Goal: Communication & Community: Ask a question

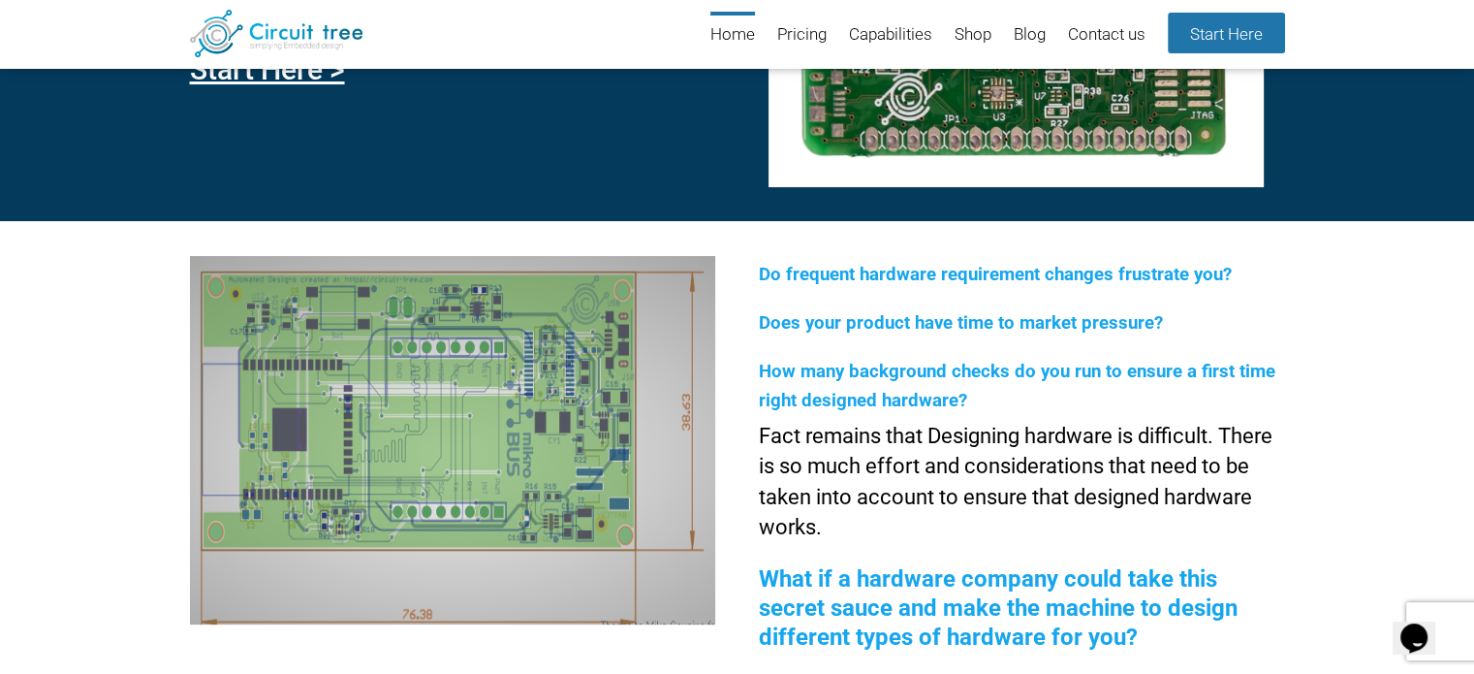
scroll to position [265, 0]
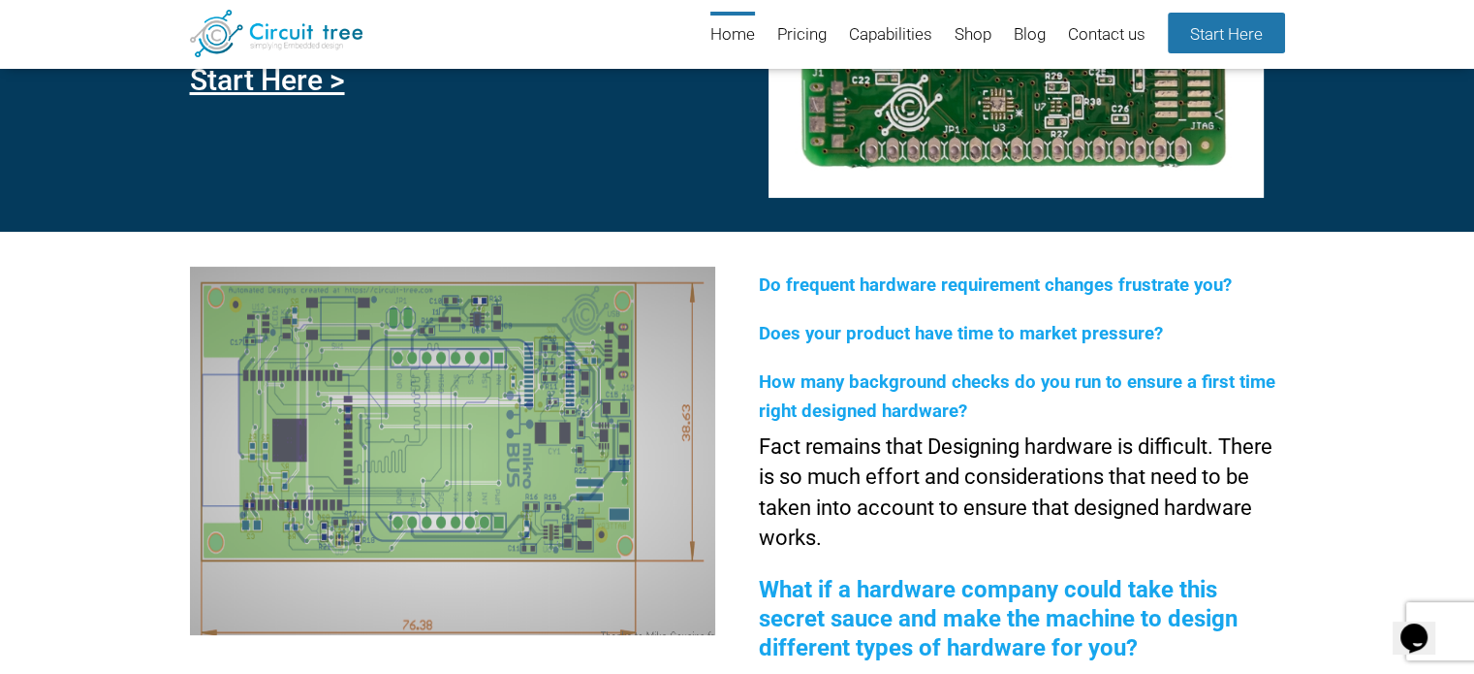
click at [1420, 623] on icon "Chat widget" at bounding box center [1414, 637] width 27 height 29
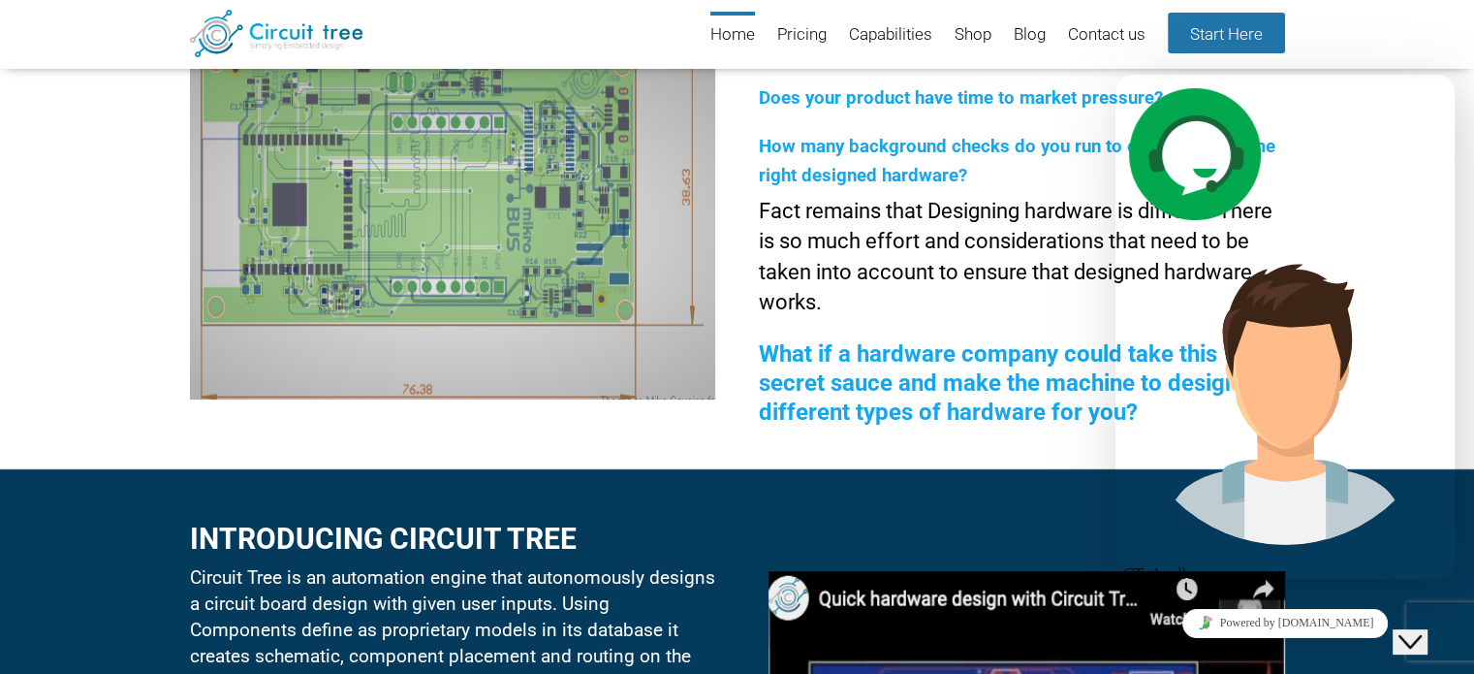
scroll to position [458, 0]
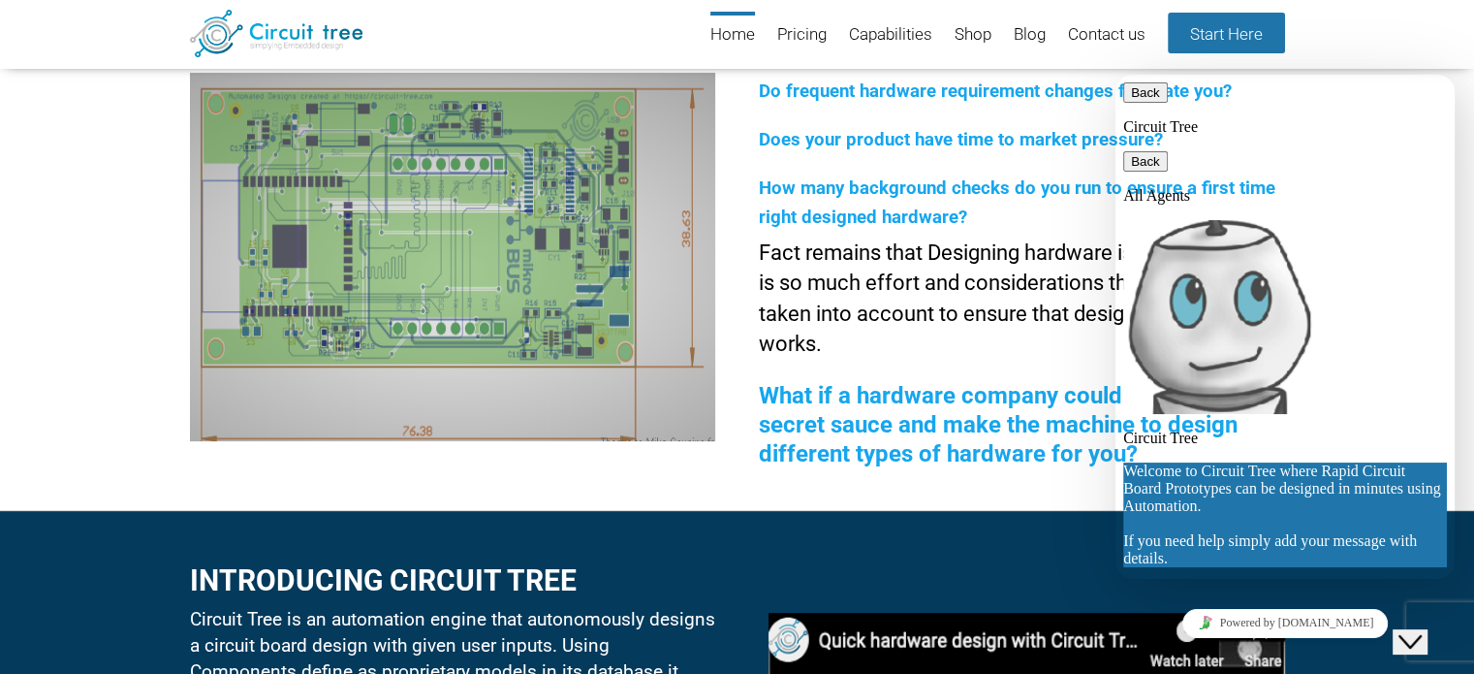
scroll to position [0, 0]
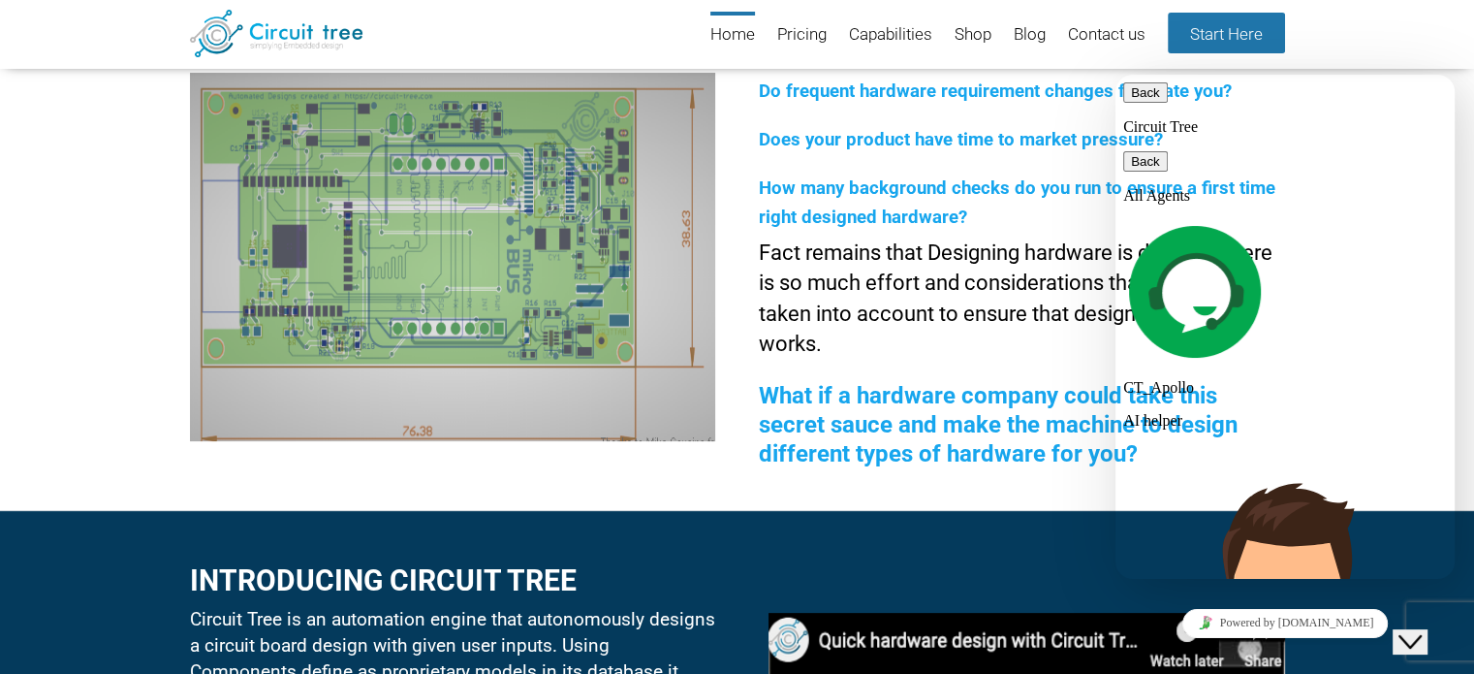
click at [1152, 445] on img at bounding box center [1285, 607] width 324 height 324
click at [1154, 445] on img at bounding box center [1285, 607] width 324 height 324
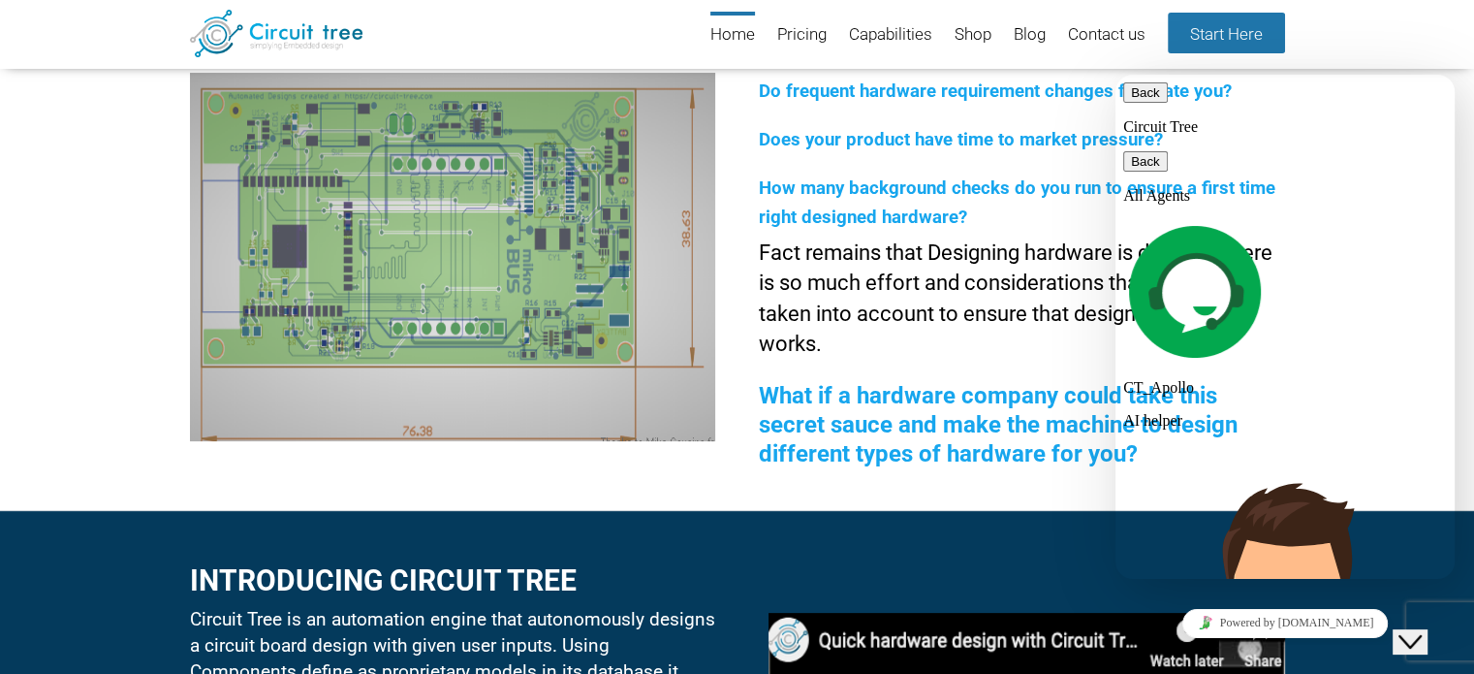
click at [1168, 445] on img at bounding box center [1285, 607] width 324 height 324
click at [1156, 445] on img at bounding box center [1285, 607] width 324 height 324
click at [1131, 154] on icon "button" at bounding box center [1131, 161] width 0 height 15
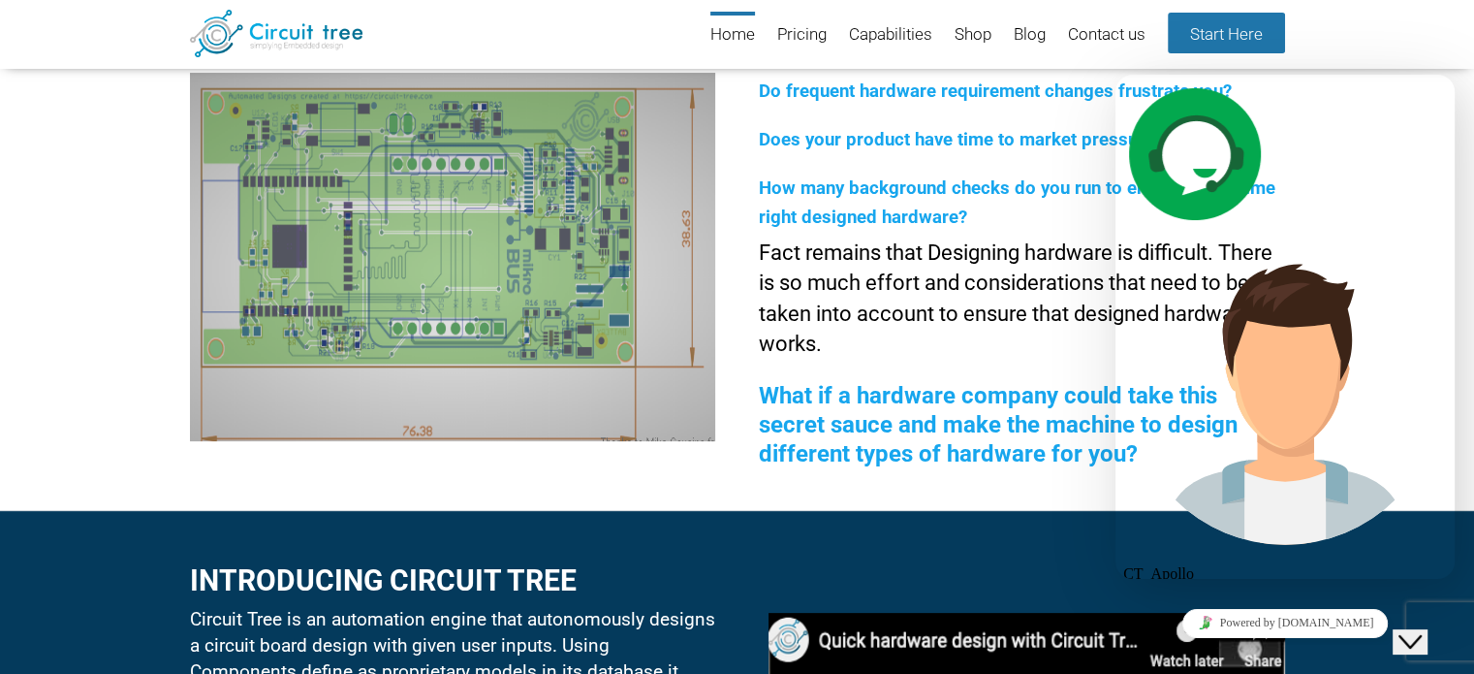
scroll to position [1163, 0]
drag, startPoint x: 1448, startPoint y: 186, endPoint x: 1437, endPoint y: 390, distance: 203.8
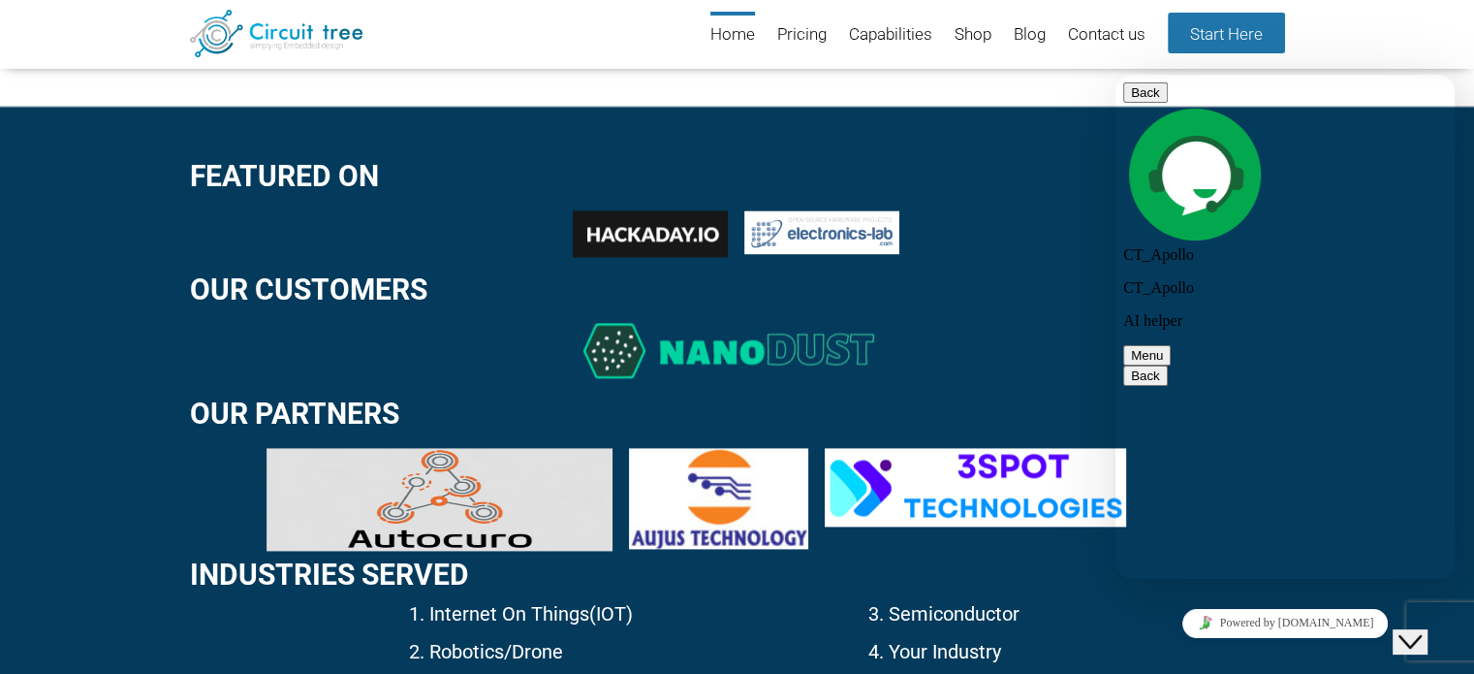
scroll to position [99, 0]
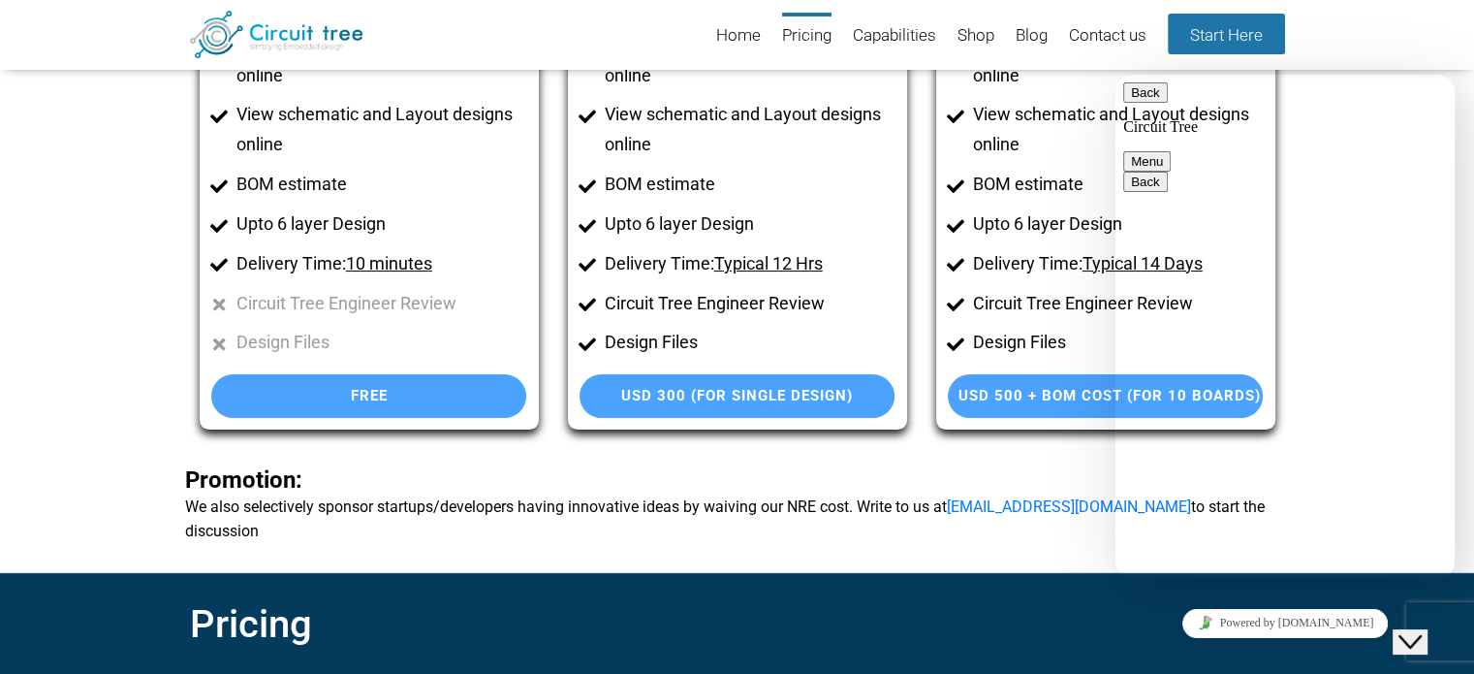
scroll to position [294, 0]
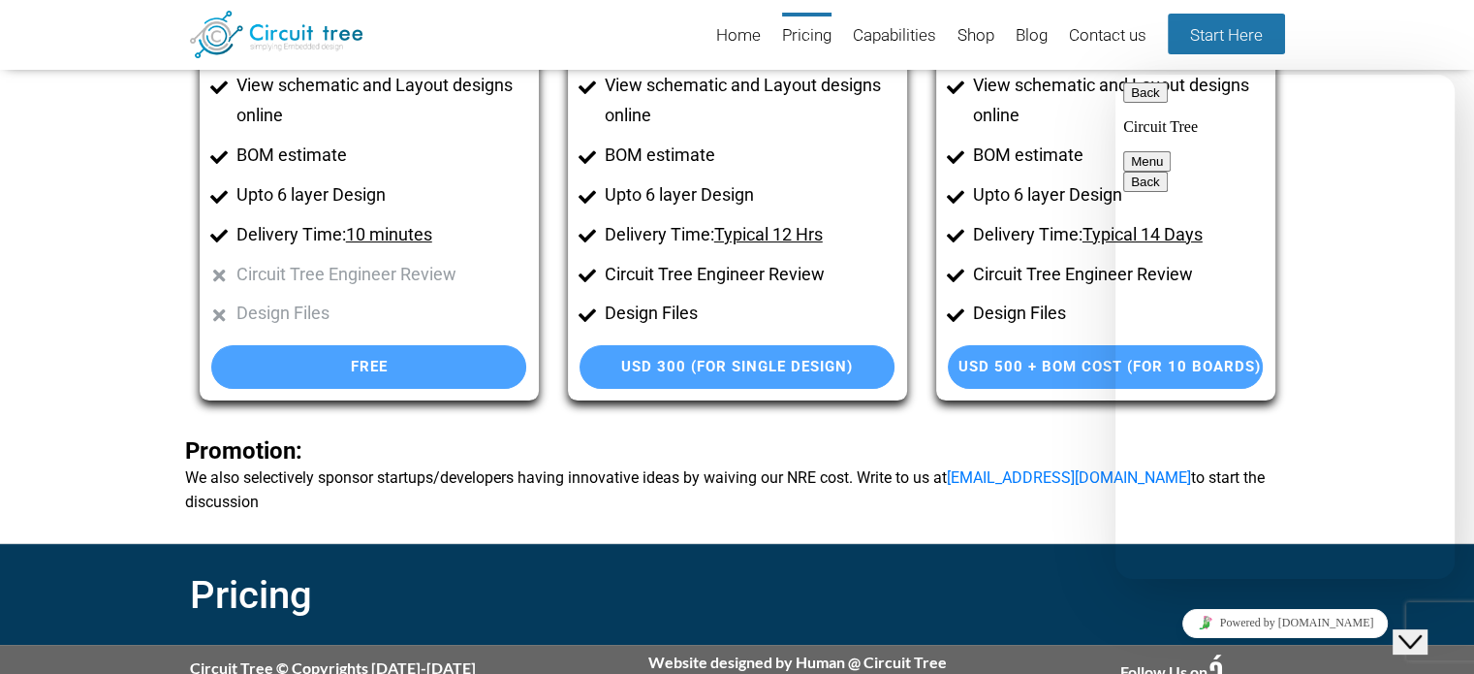
paste textarea "Manav Marwah"
type textarea "Hi, Can I have a short discussion with [PERSON_NAME]"
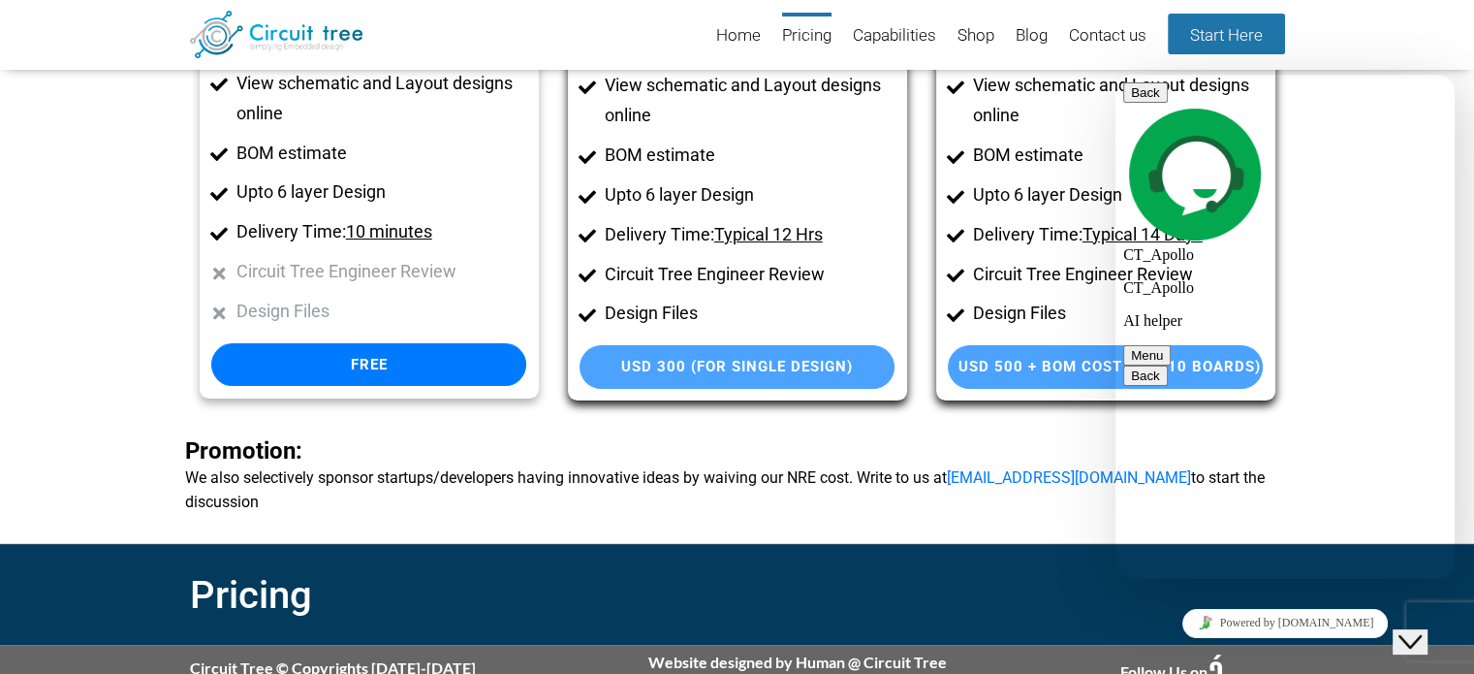
scroll to position [302, 0]
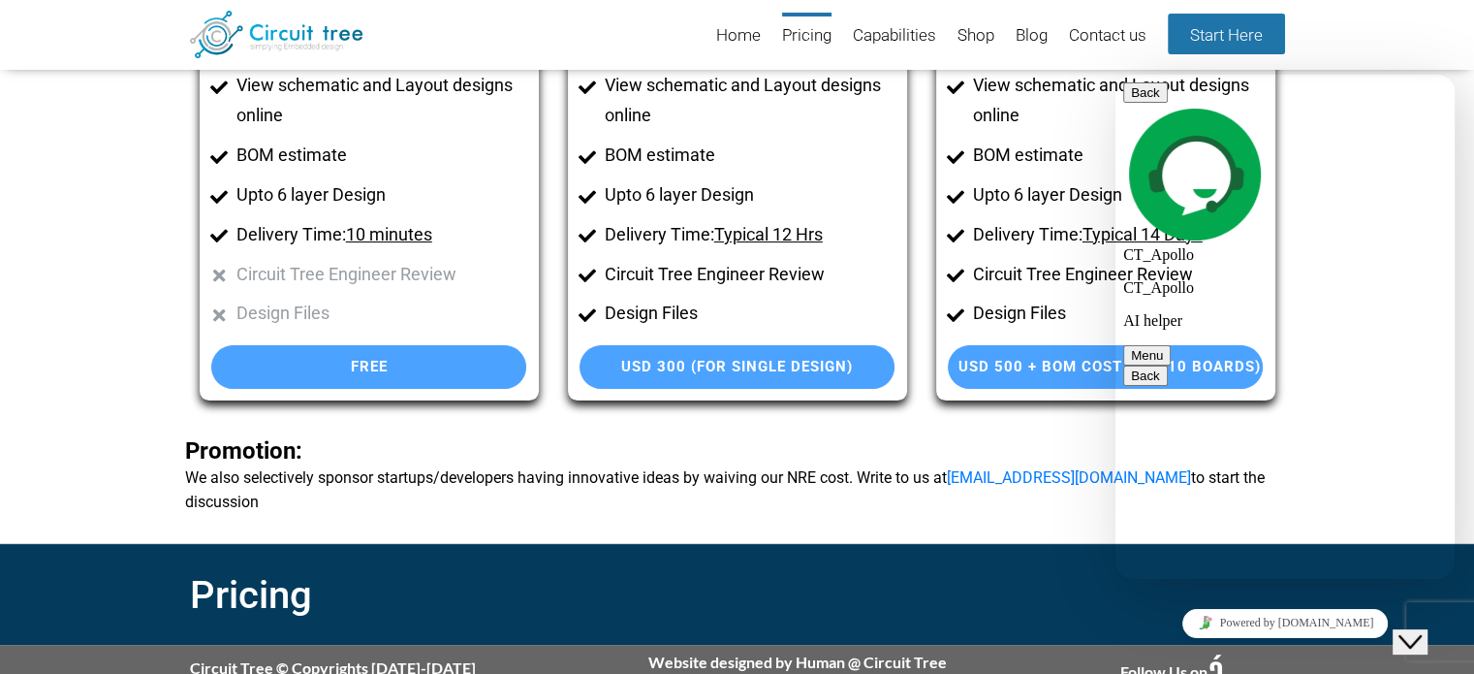
click at [76, 355] on section "Basic Generate Schematic and Layout online View schematic and Layout designs on…" at bounding box center [737, 210] width 1474 height 667
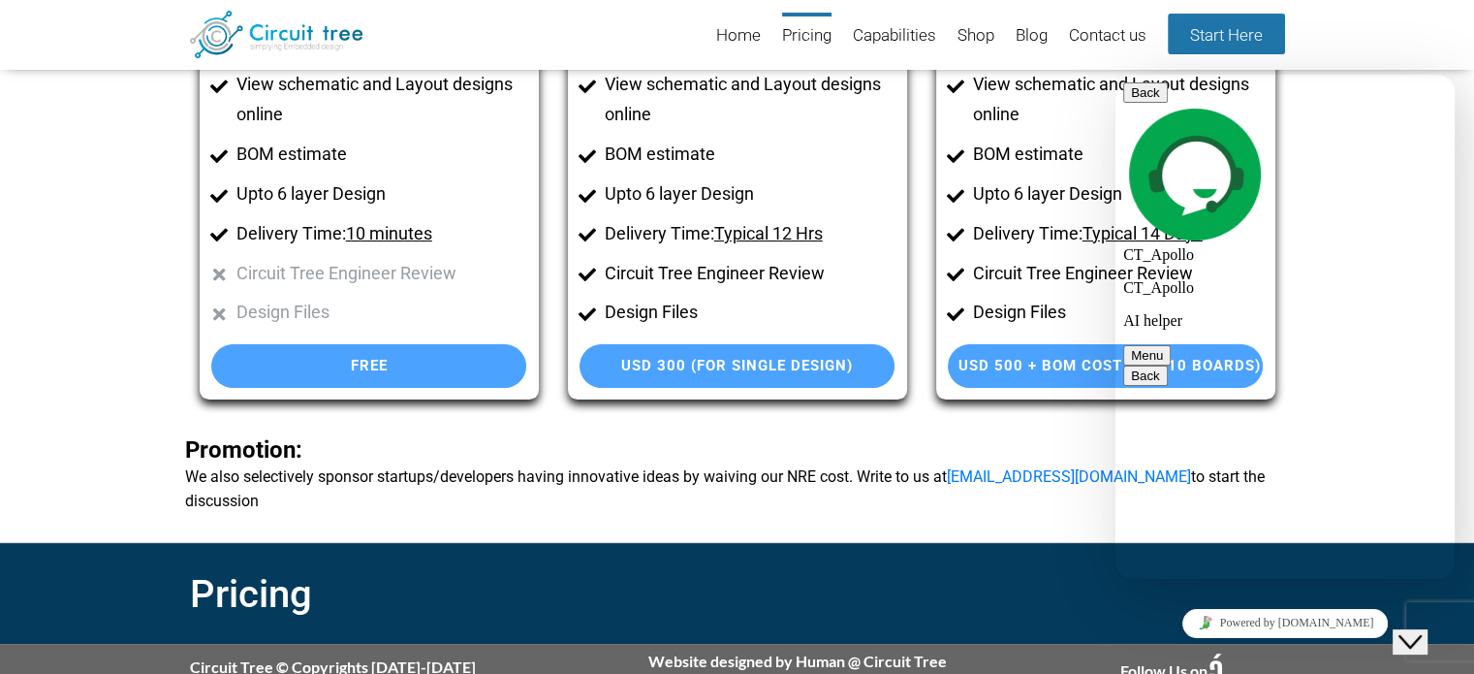
scroll to position [294, 0]
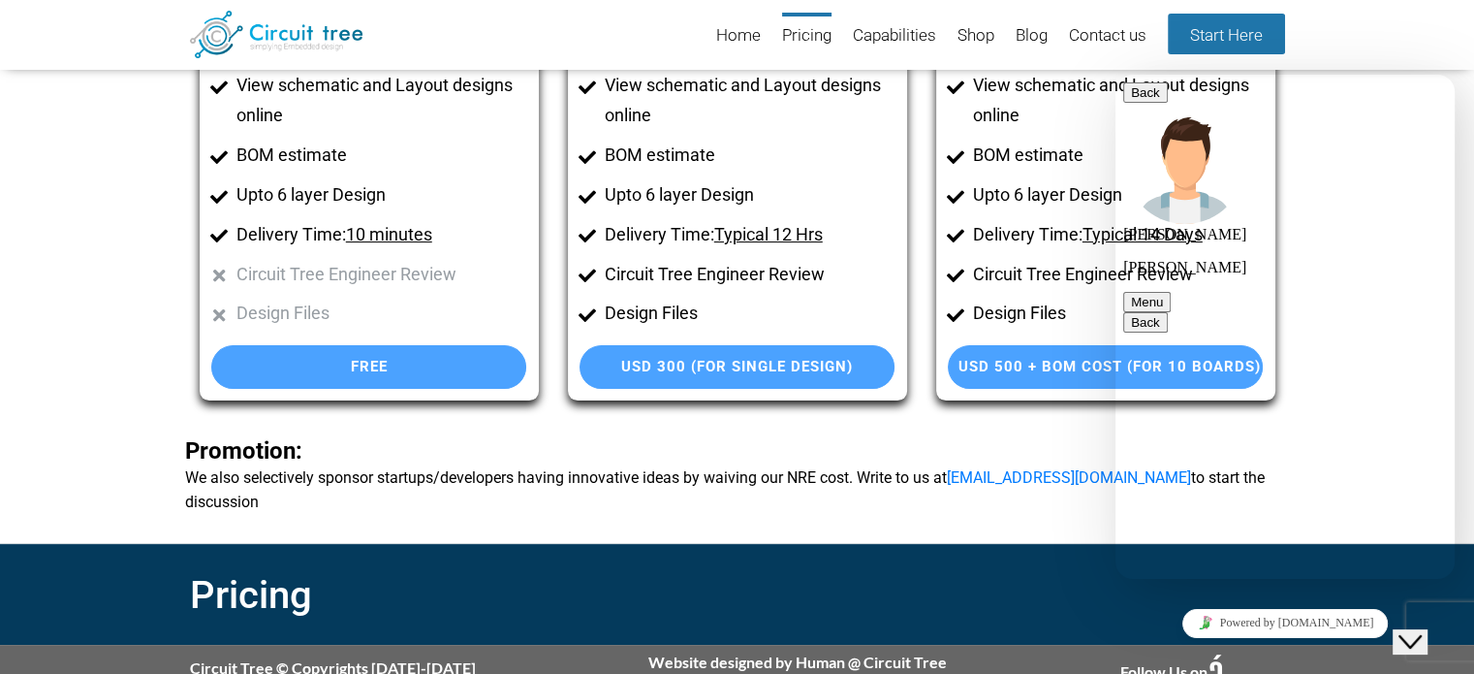
scroll to position [357, 0]
click at [1149, 102] on button "Back" at bounding box center [1145, 92] width 45 height 20
